Goal: Information Seeking & Learning: Understand process/instructions

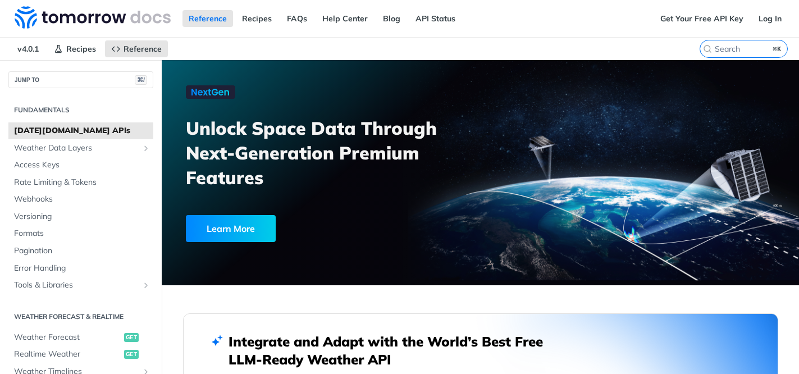
click at [74, 112] on h2 "Fundamentals" at bounding box center [80, 110] width 145 height 10
click at [61, 111] on h2 "Fundamentals" at bounding box center [80, 110] width 145 height 10
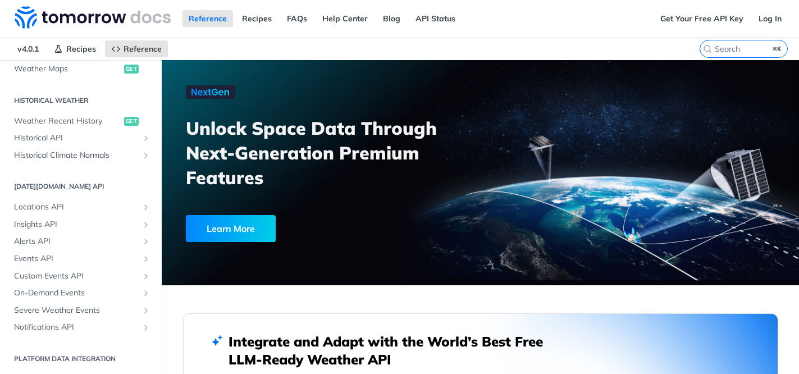
drag, startPoint x: 190, startPoint y: 125, endPoint x: 287, endPoint y: 169, distance: 106.3
click at [287, 169] on h3 "Unlock Space Data Through Next-Generation Premium Features" at bounding box center [339, 153] width 307 height 74
click at [98, 122] on span "Weather Recent History" at bounding box center [67, 121] width 107 height 11
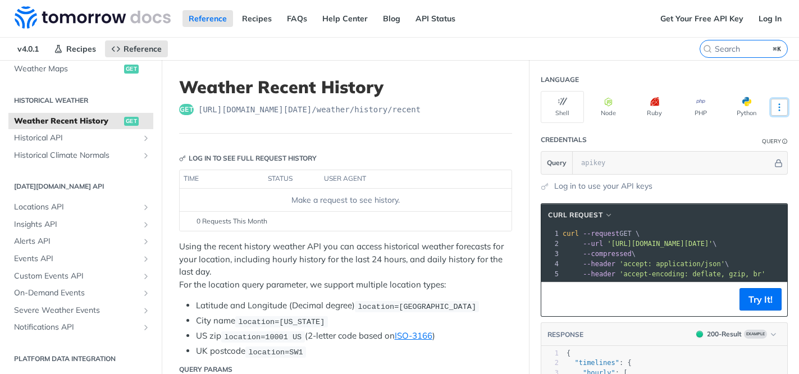
click at [784, 99] on button "More Languages" at bounding box center [779, 107] width 17 height 17
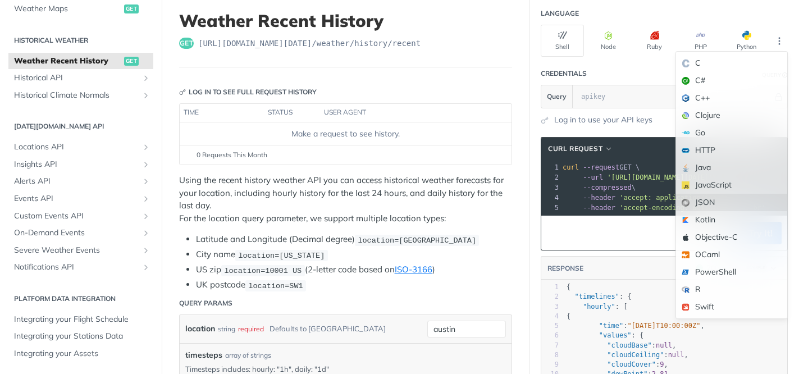
scroll to position [65, 0]
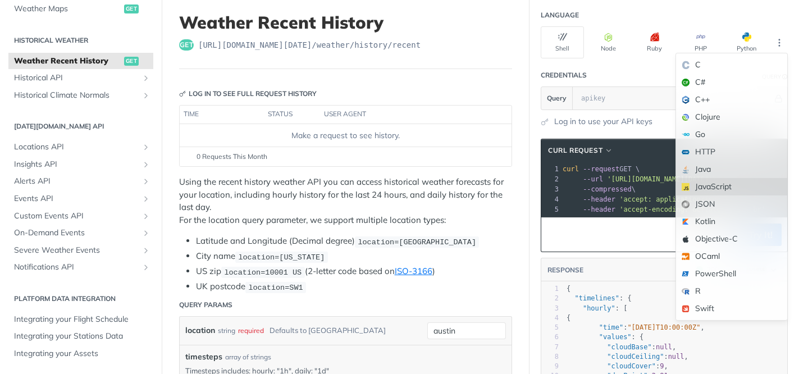
click at [711, 190] on div "JavaScript" at bounding box center [731, 186] width 111 height 17
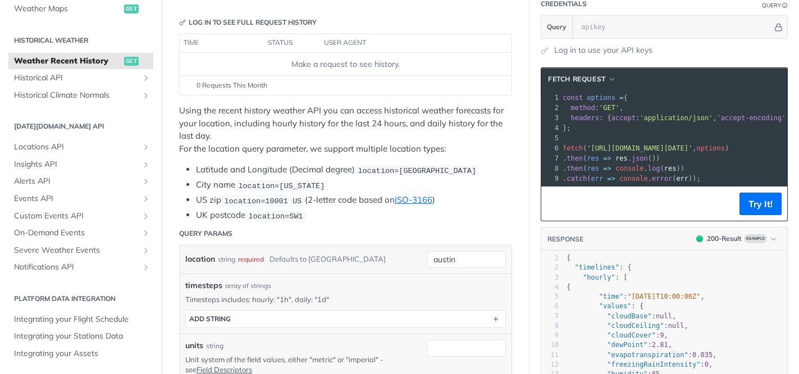
scroll to position [0, 0]
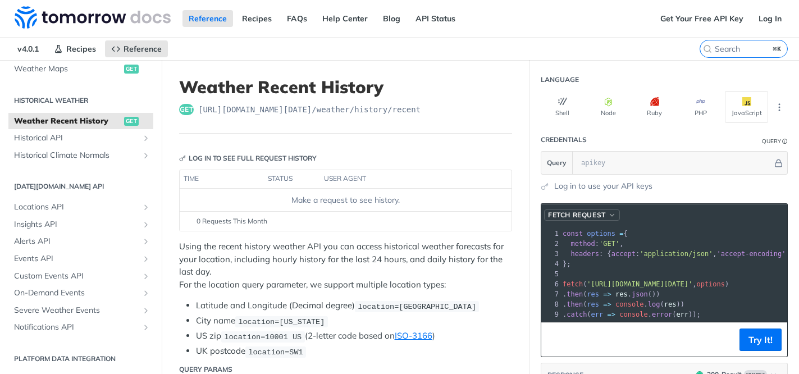
click at [611, 212] on span "button" at bounding box center [612, 215] width 8 height 8
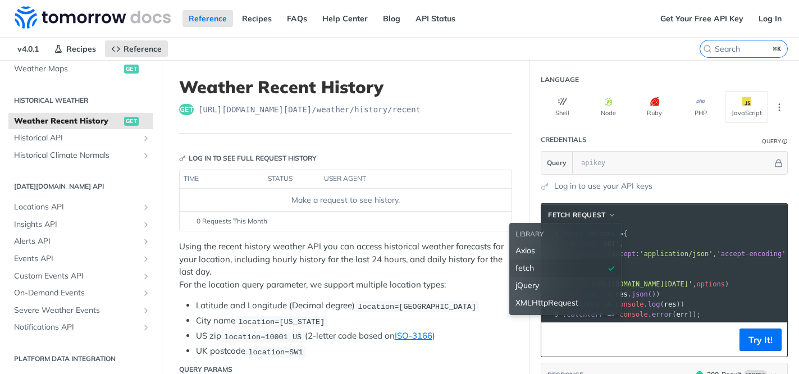
click at [539, 207] on section "fetch Request LIBRARY Axios fetch jQuery XMLHttpRequest xxxxxxxxxx 1 const opti…" at bounding box center [665, 379] width 270 height 374
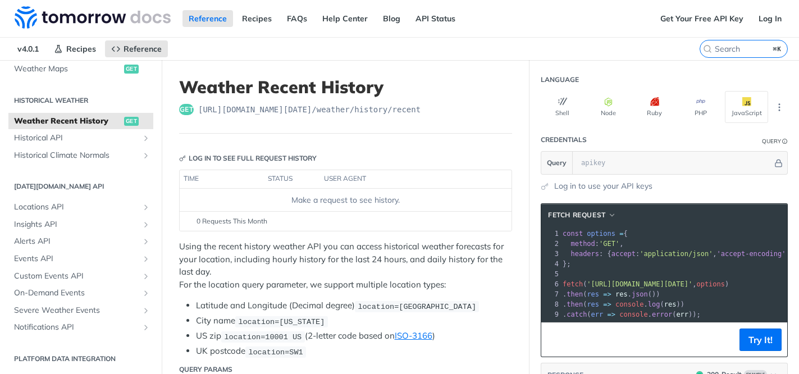
click at [545, 204] on header "fetch Request" at bounding box center [665, 215] width 246 height 22
click at [543, 204] on header "fetch Request" at bounding box center [665, 215] width 246 height 22
drag, startPoint x: 199, startPoint y: 109, endPoint x: 436, endPoint y: 106, distance: 236.6
click at [436, 106] on div "get https://api.tomorrow.io/v4 /weather/history/recent" at bounding box center [345, 109] width 333 height 11
copy span "https://api.tomorrow.io/v4 /weather/history/recent"
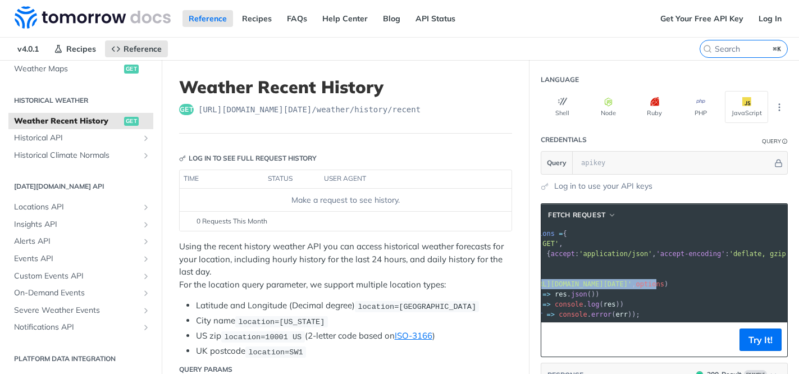
scroll to position [0, 113]
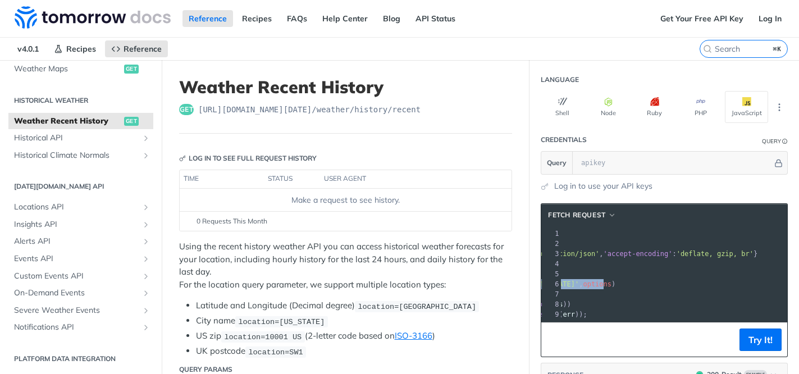
drag, startPoint x: 592, startPoint y: 282, endPoint x: 743, endPoint y: 285, distance: 151.2
click at [579, 285] on span "'https://api.tomorrow.io/v4/weather/history/recent?location=austin'" at bounding box center [527, 284] width 106 height 8
copy span "https://api.tomorrow.io/v4/weather/history/recent?location=austin"
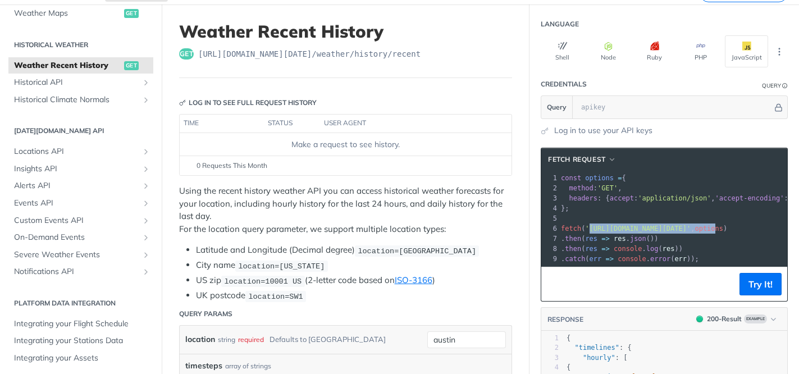
scroll to position [0, 0]
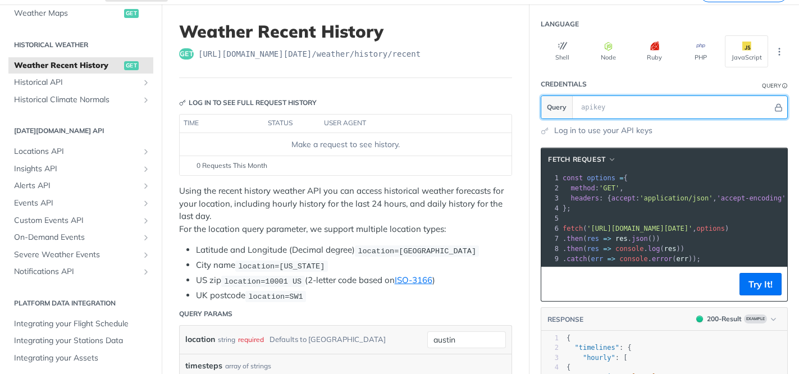
click at [591, 108] on input "text" at bounding box center [674, 107] width 197 height 22
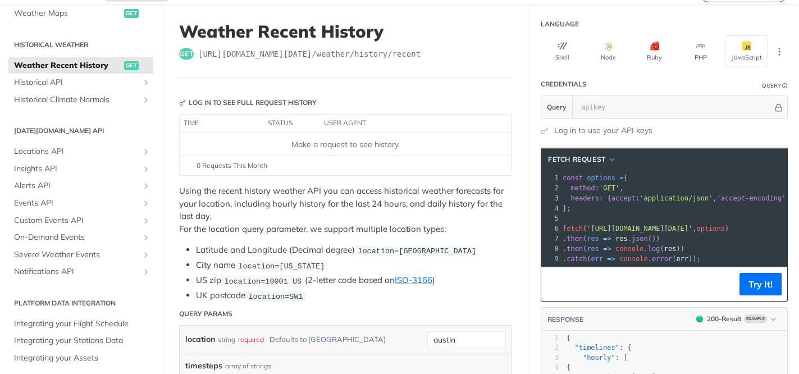
click at [547, 128] on span at bounding box center [545, 131] width 8 height 8
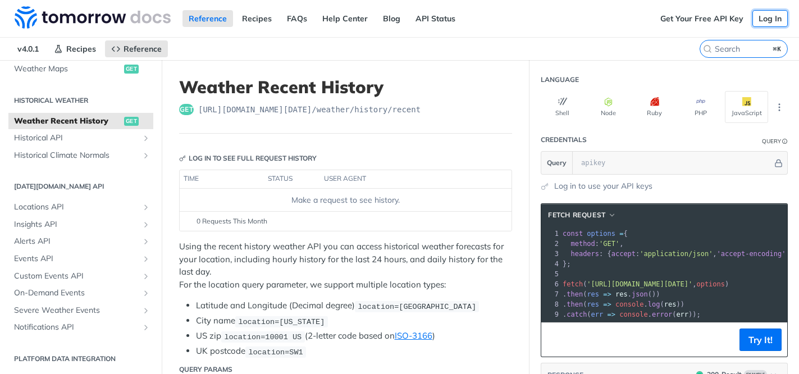
click at [764, 13] on link "Log In" at bounding box center [770, 18] width 35 height 17
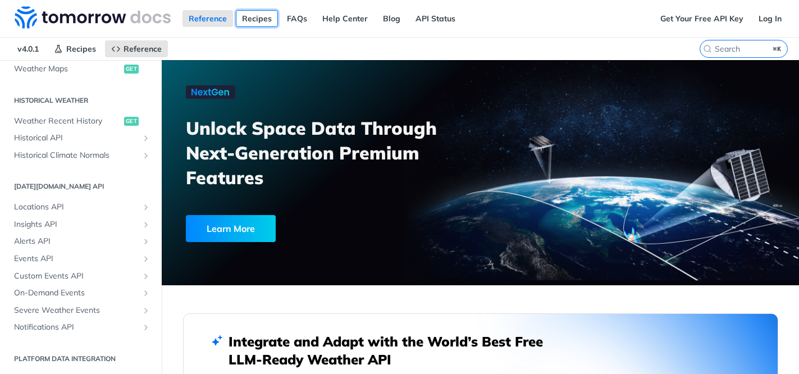
click at [249, 19] on link "Recipes" at bounding box center [257, 18] width 42 height 17
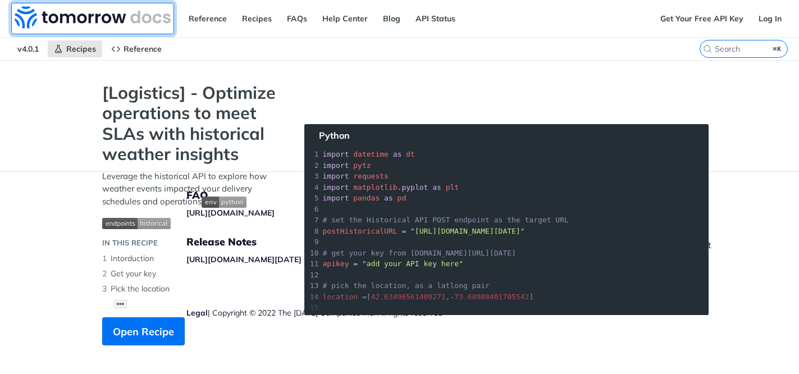
click at [145, 19] on img at bounding box center [93, 17] width 156 height 22
